Goal: Task Accomplishment & Management: Use online tool/utility

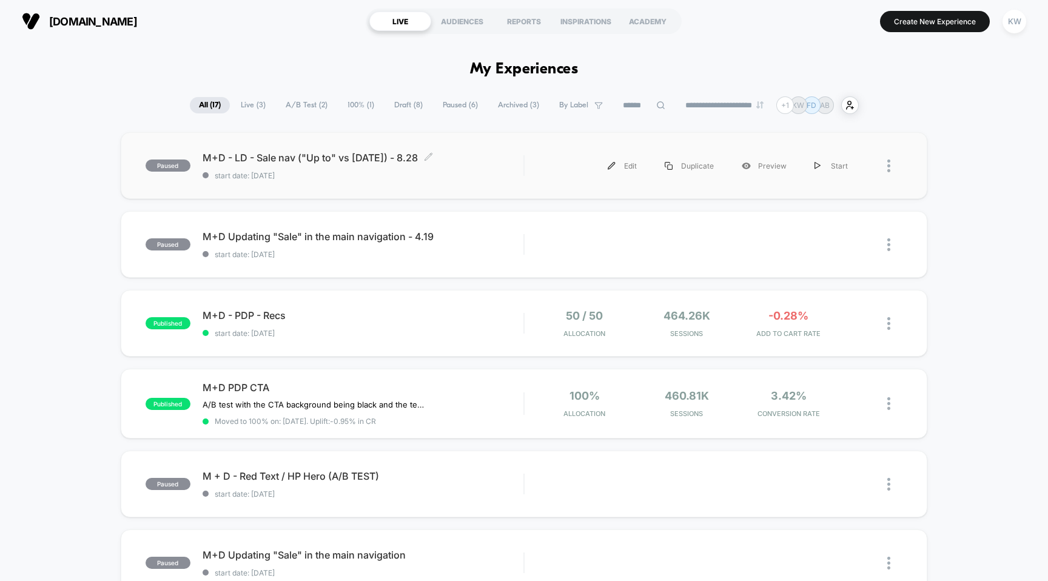
click at [369, 171] on span "start date: [DATE]" at bounding box center [363, 175] width 321 height 9
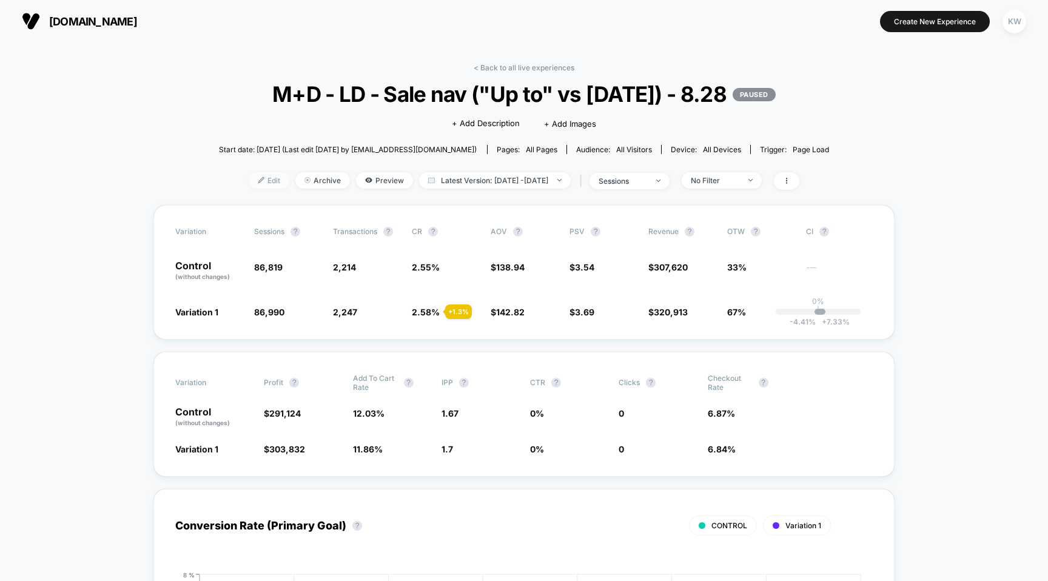
click at [249, 189] on span "Edit" at bounding box center [269, 180] width 40 height 16
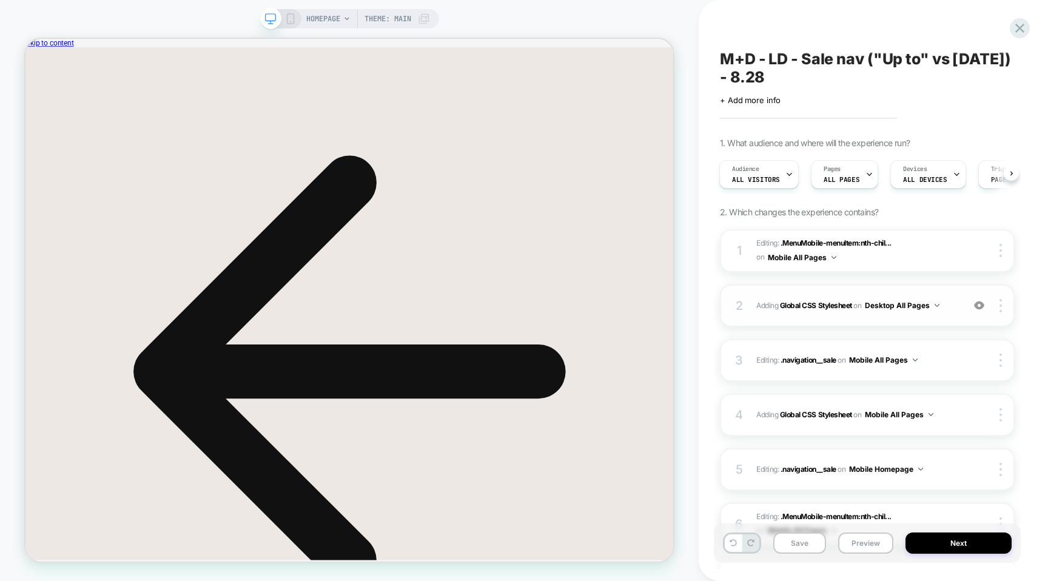
click at [949, 311] on span "Adding Global CSS Stylesheet on Desktop All Pages" at bounding box center [856, 305] width 201 height 15
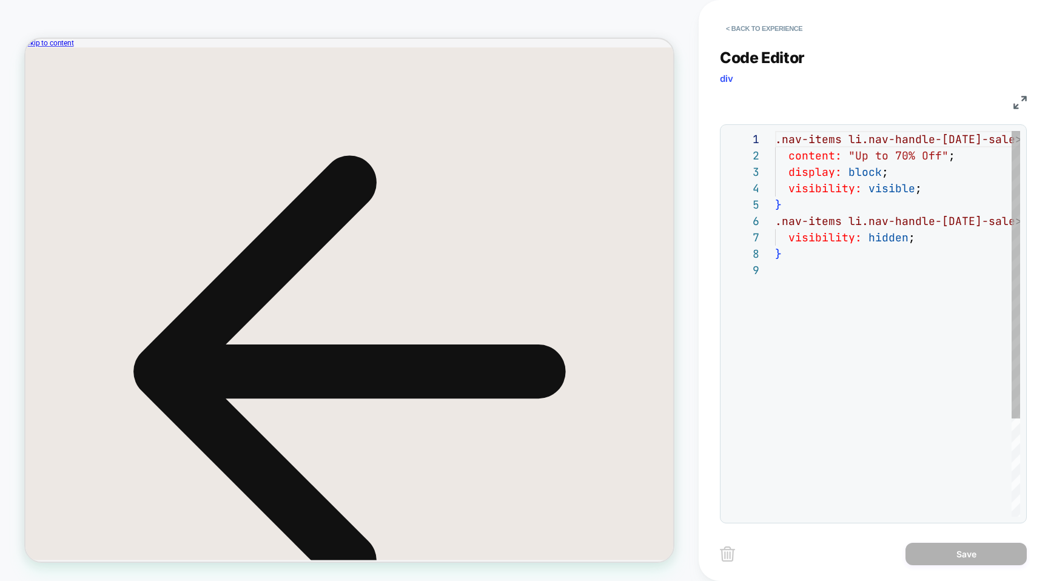
scroll to position [131, 0]
click at [746, 27] on button "< Back to experience" at bounding box center [764, 28] width 89 height 19
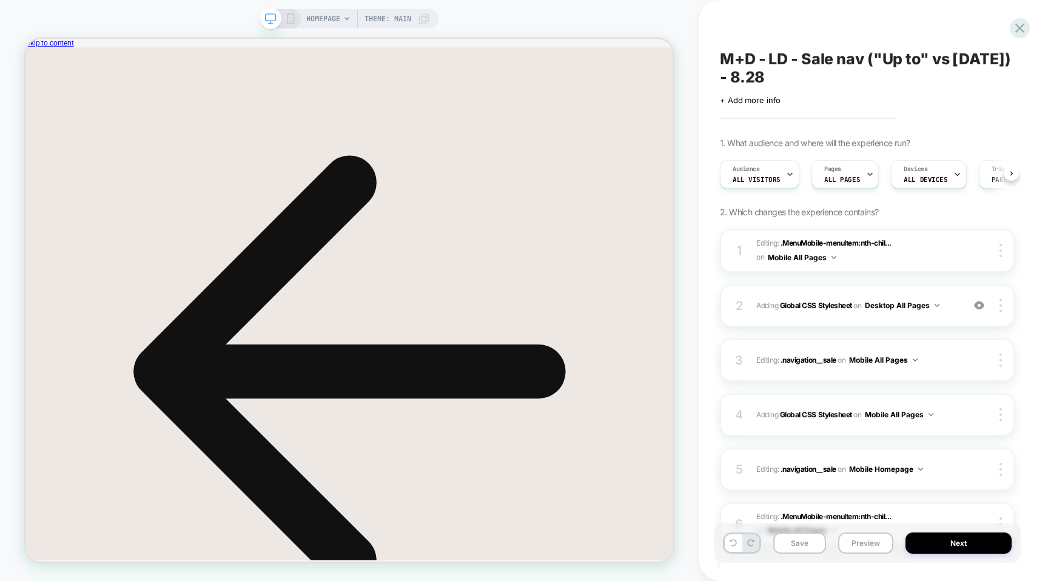
scroll to position [0, 1]
click at [901, 247] on span "Editing : .MenuMobile-menuItem:nth-chil... .MenuMobile-menuItem:nth-child(33) o…" at bounding box center [856, 251] width 201 height 29
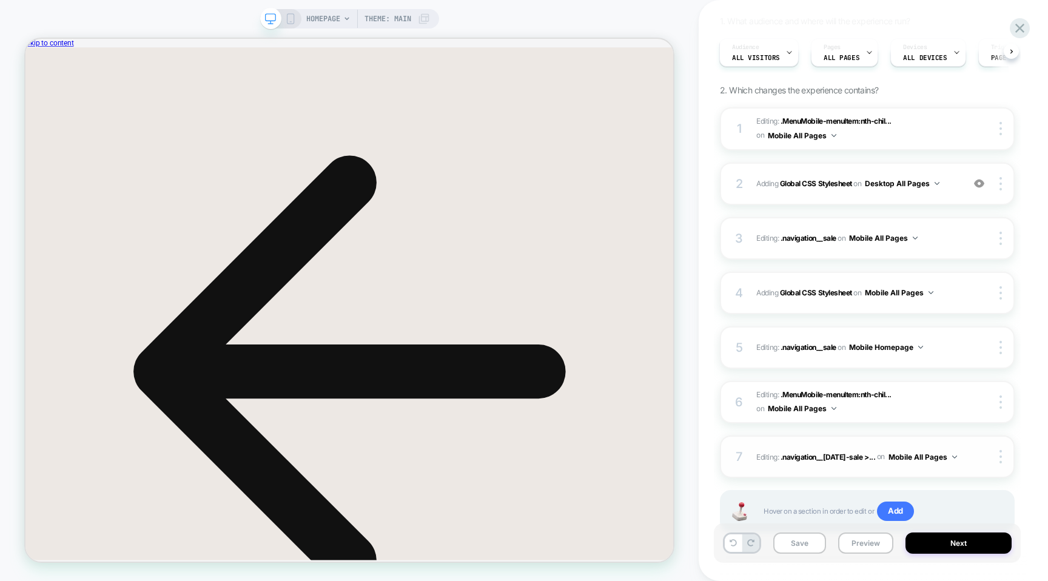
scroll to position [57, 0]
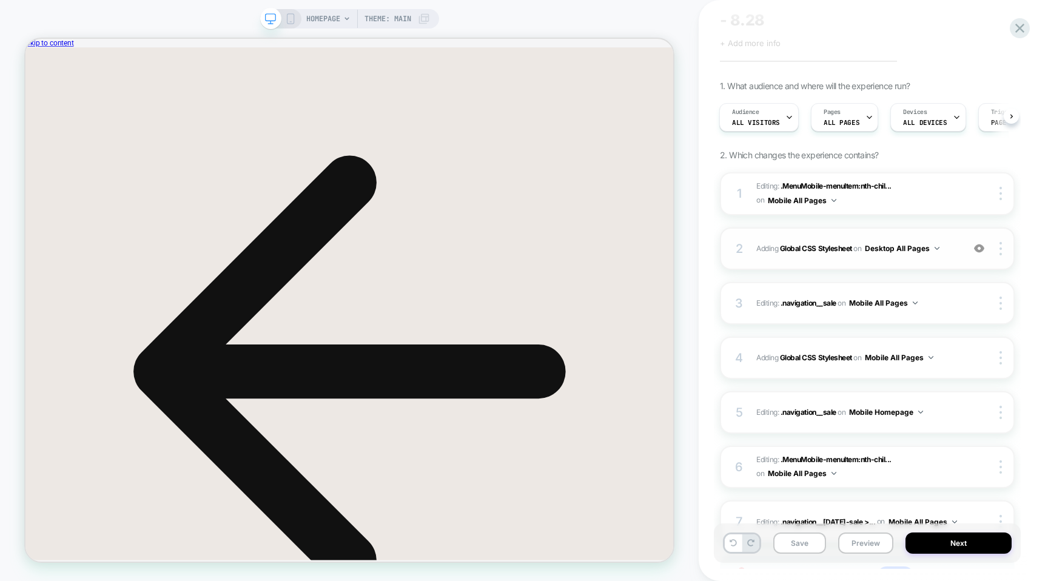
click at [869, 262] on div "2 Adding Global CSS Stylesheet on Desktop All Pages Add Before Add After Copy t…" at bounding box center [867, 248] width 295 height 42
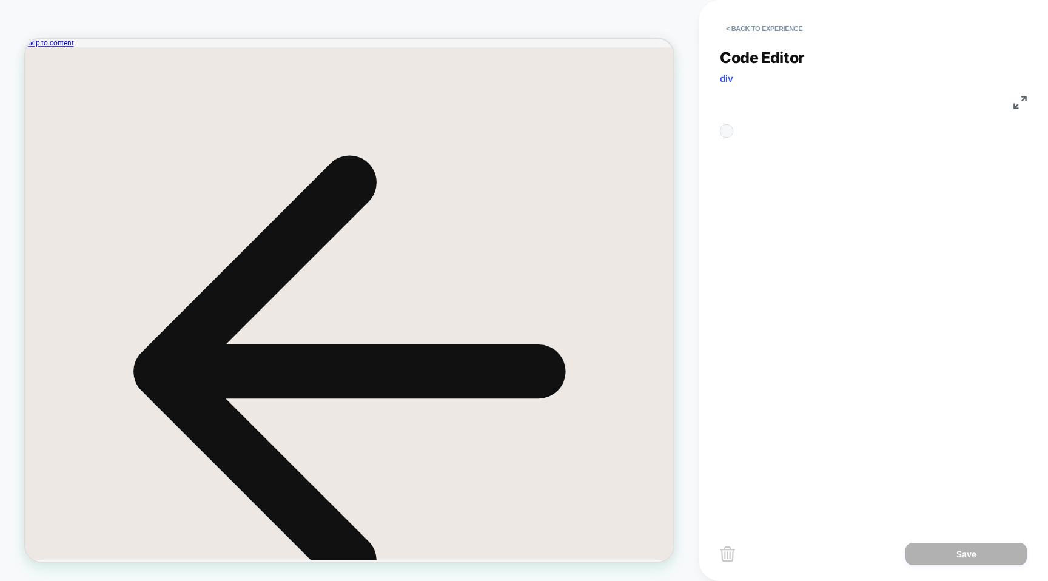
scroll to position [131, 0]
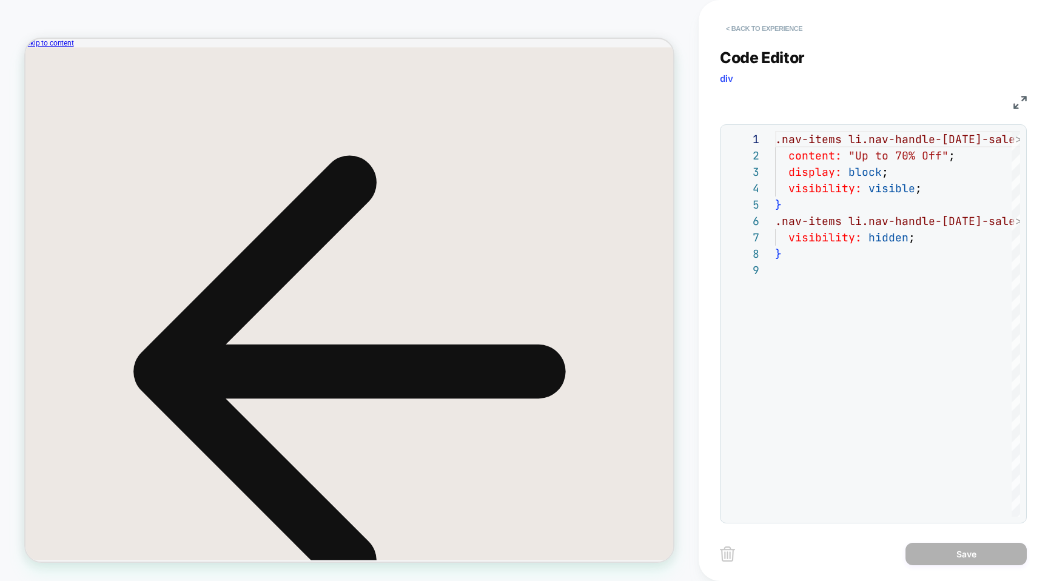
click at [780, 32] on button "< Back to experience" at bounding box center [764, 28] width 89 height 19
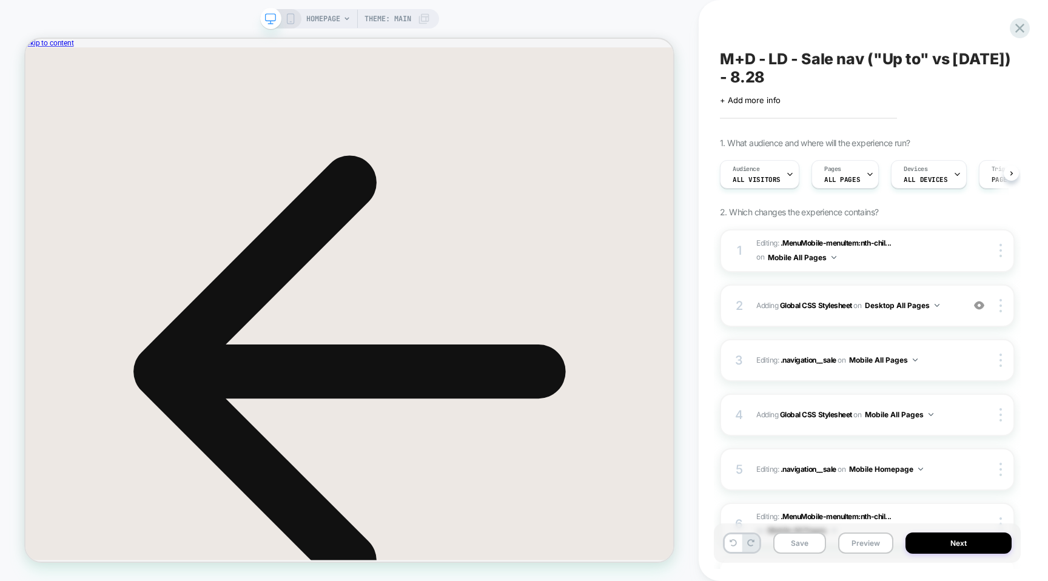
scroll to position [0, 1]
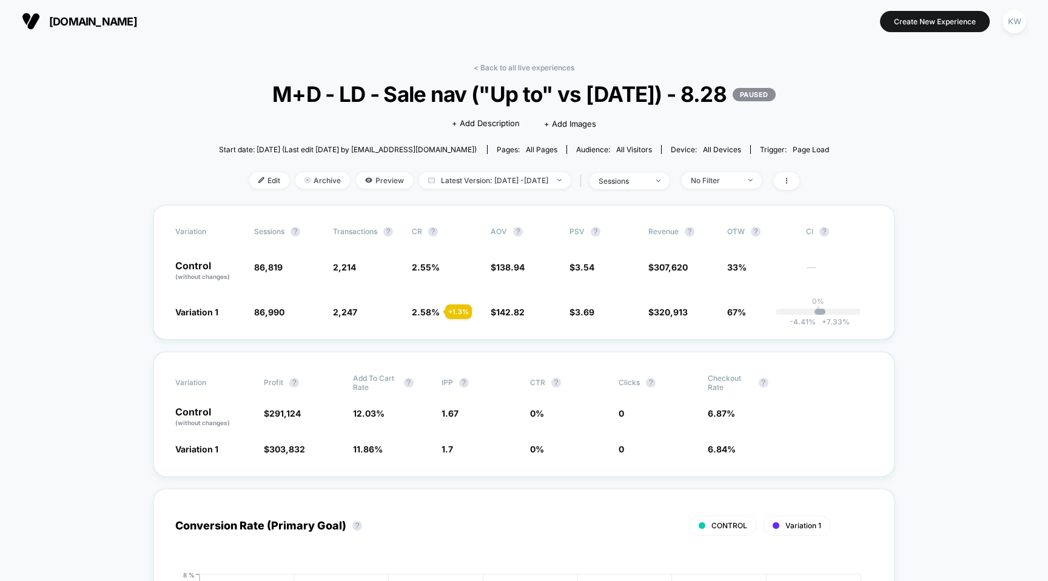
click at [61, 22] on span "[DOMAIN_NAME]" at bounding box center [93, 21] width 88 height 13
